Goal: Transaction & Acquisition: Purchase product/service

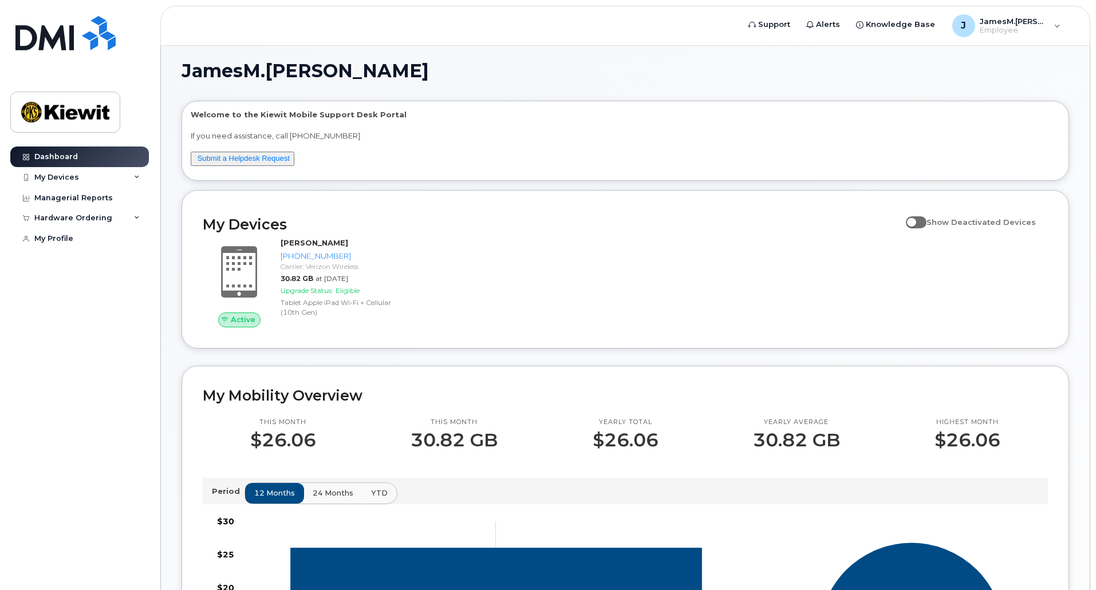
scroll to position [6, 0]
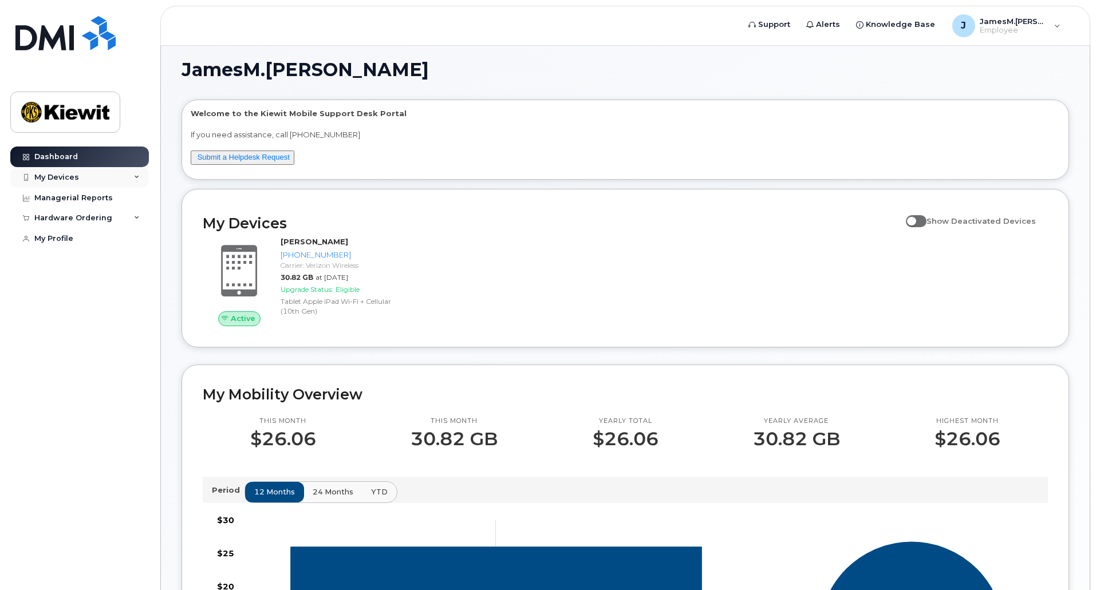
click at [139, 175] on icon at bounding box center [137, 178] width 6 height 6
click at [133, 293] on div "Hardware Ordering" at bounding box center [79, 292] width 139 height 21
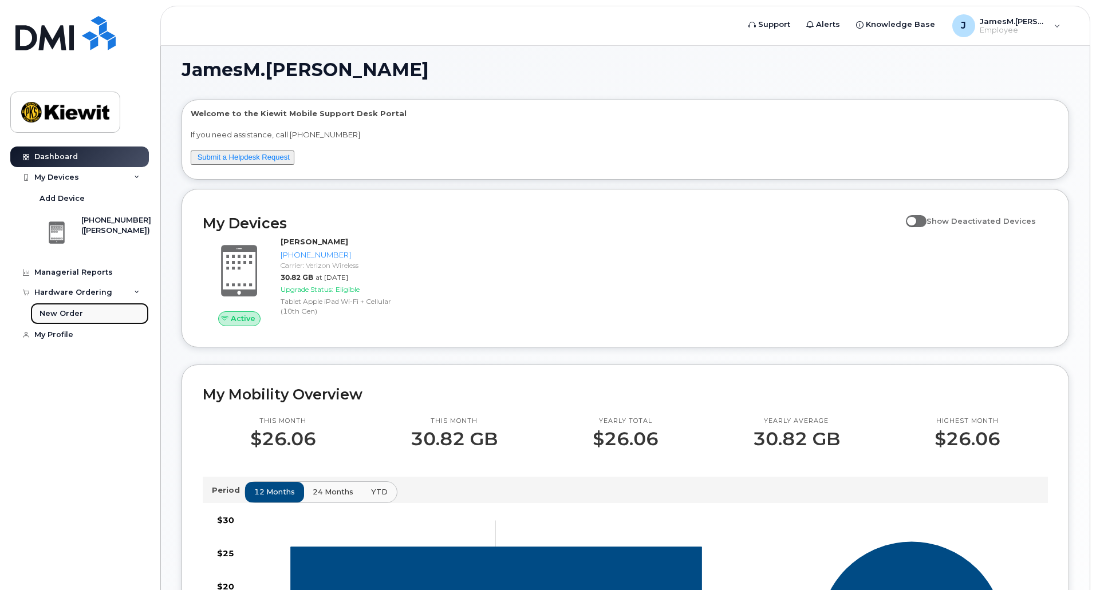
click at [58, 310] on div "New Order" at bounding box center [61, 314] width 44 height 10
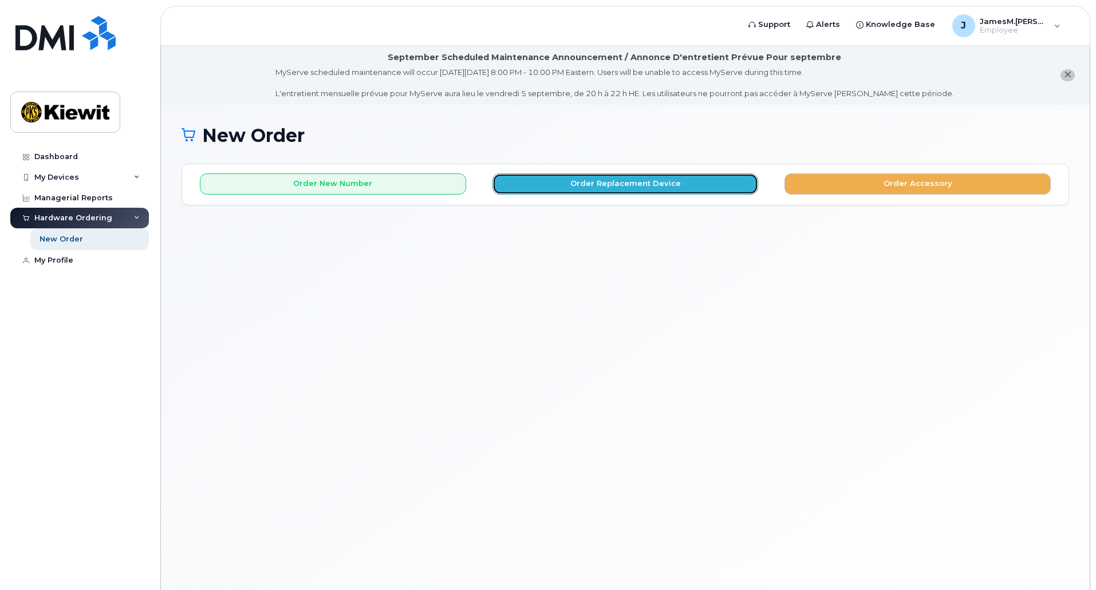
click at [547, 191] on button "Order Replacement Device" at bounding box center [625, 183] width 266 height 21
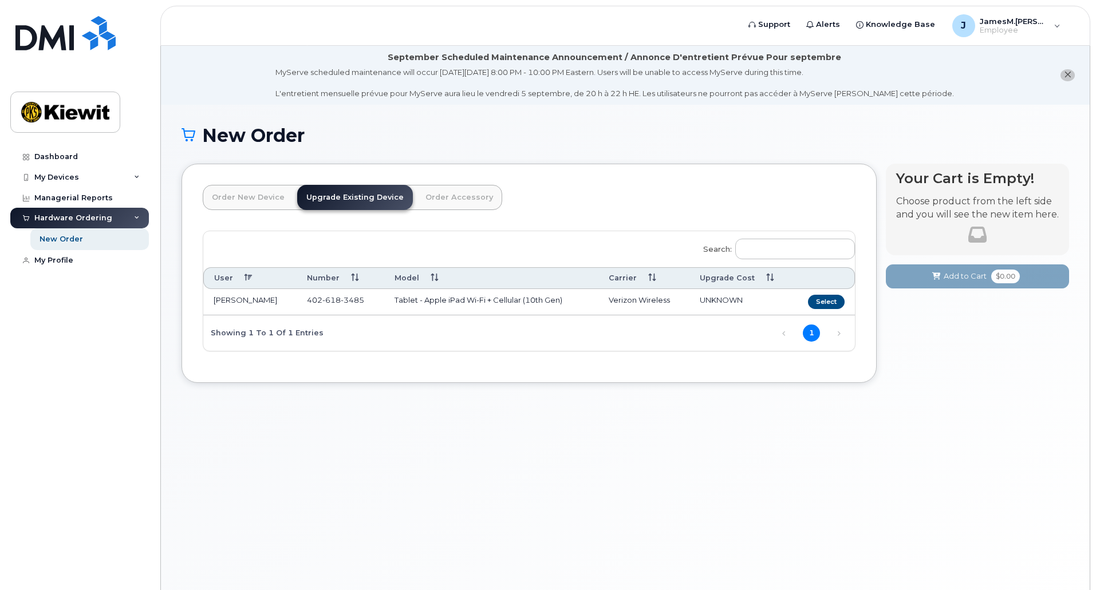
click at [438, 201] on link "Order Accessory" at bounding box center [459, 197] width 86 height 25
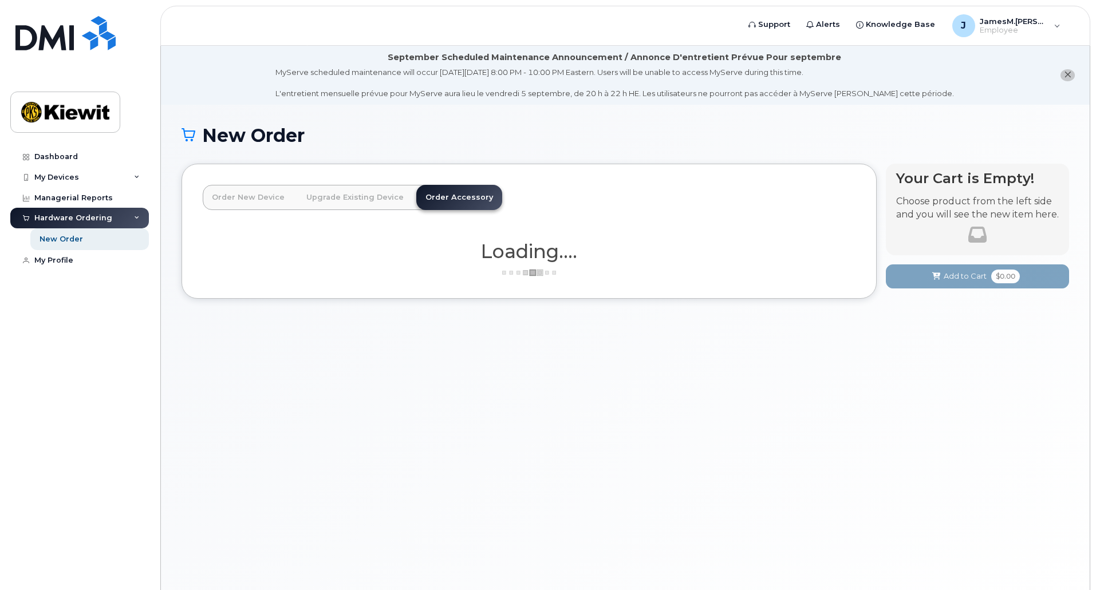
click at [365, 204] on link "Upgrade Existing Device" at bounding box center [355, 197] width 116 height 25
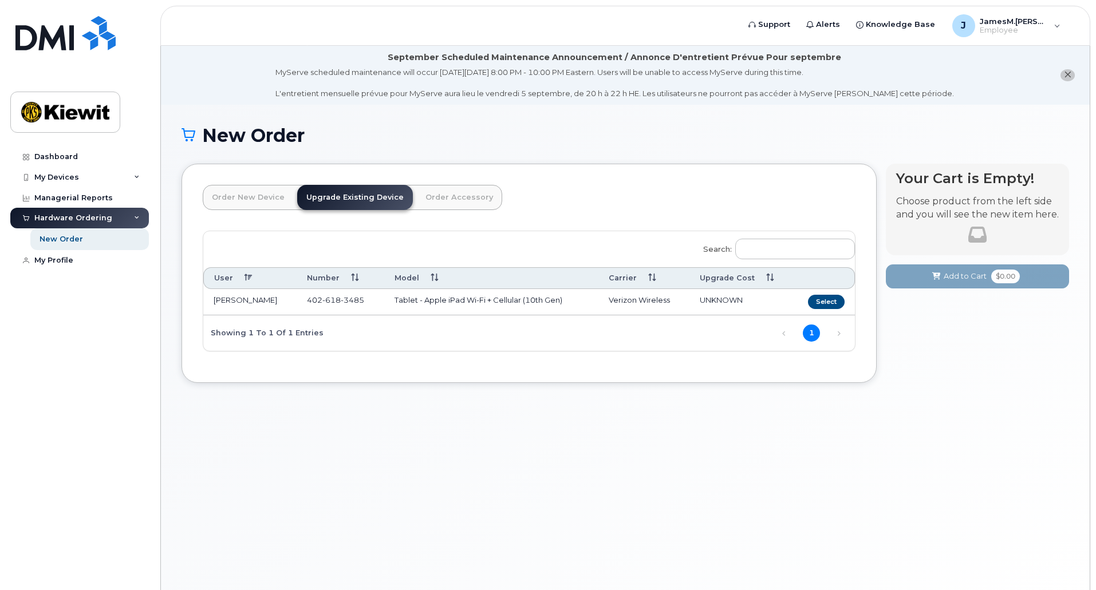
click at [262, 202] on link "Order New Device" at bounding box center [248, 197] width 91 height 25
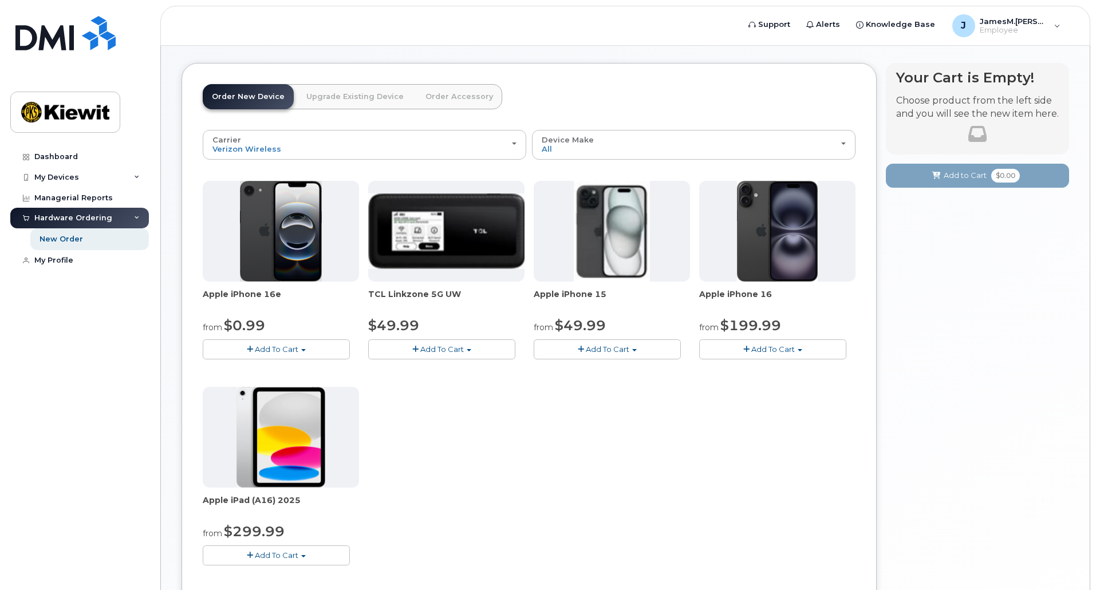
scroll to position [100, 0]
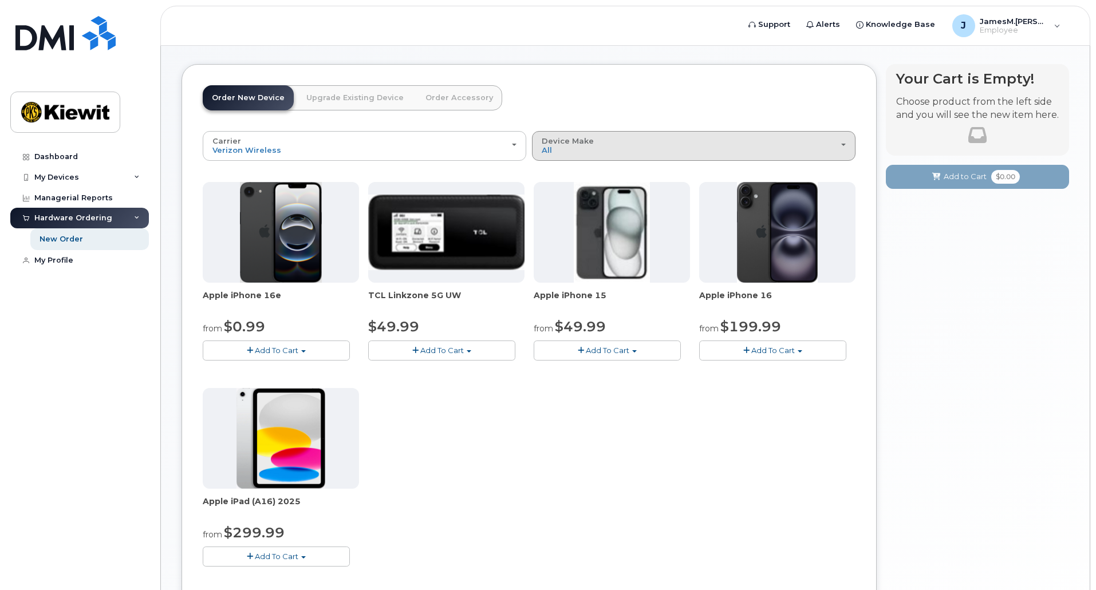
click at [566, 137] on span "Device Make" at bounding box center [568, 140] width 52 height 9
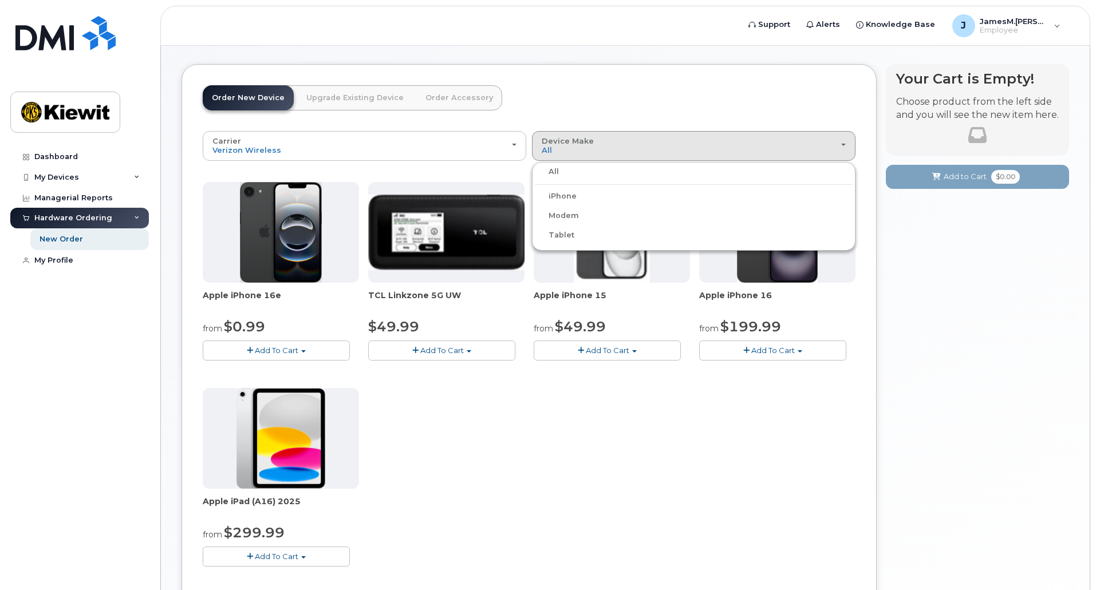
click at [570, 192] on label "iPhone" at bounding box center [556, 196] width 42 height 14
click at [0, 0] on input "iPhone" at bounding box center [0, 0] width 0 height 0
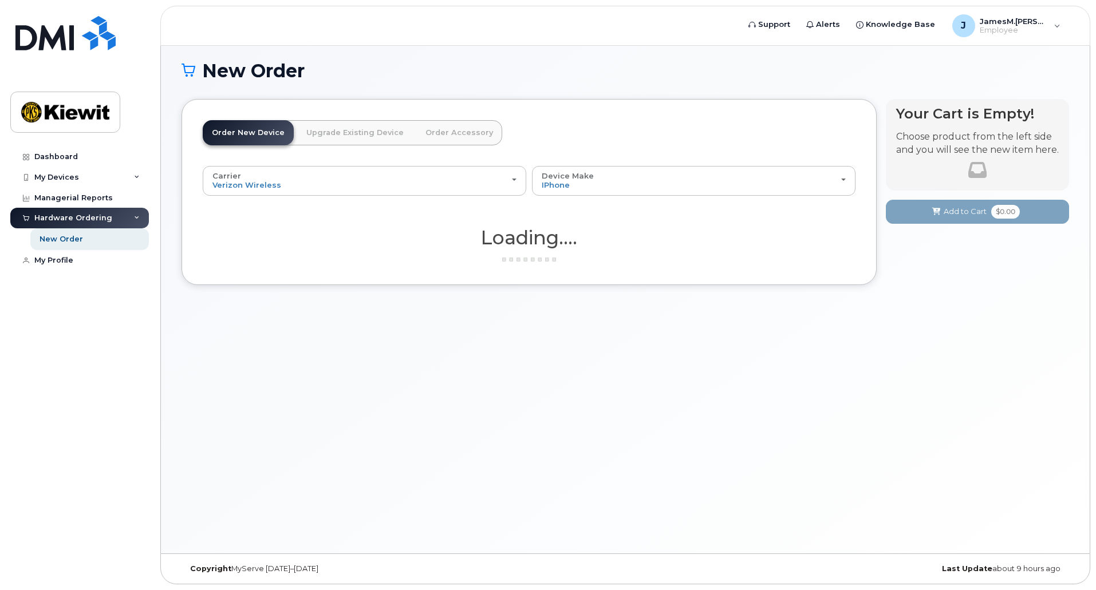
scroll to position [65, 0]
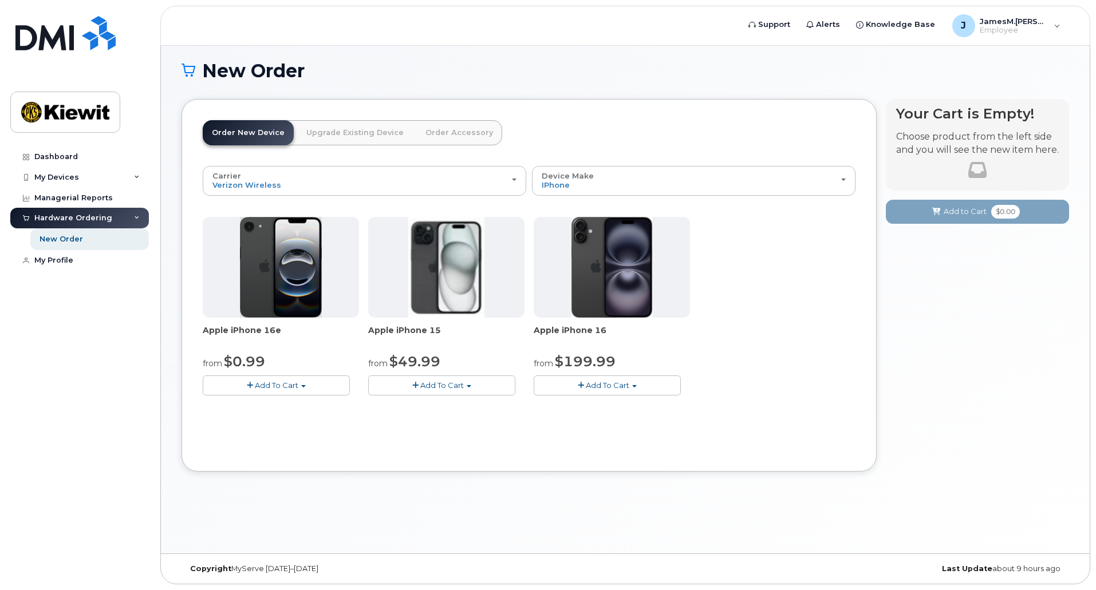
click at [649, 390] on button "Add To Cart" at bounding box center [607, 386] width 147 height 20
click at [692, 354] on div "Apple iPhone 16e from $0.99 Add To Cart $0.99 - 2 Year Activation (128GB) $599.…" at bounding box center [529, 315] width 653 height 197
